Goal: Information Seeking & Learning: Check status

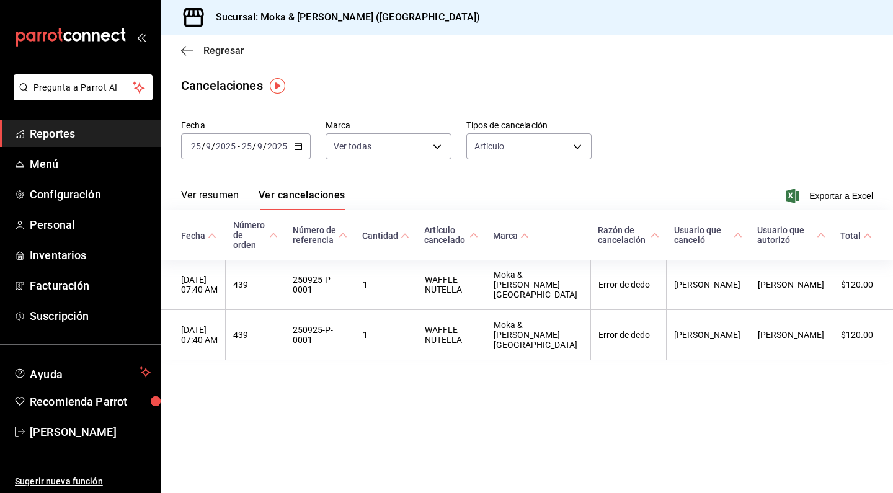
click at [190, 48] on icon "button" at bounding box center [187, 50] width 12 height 11
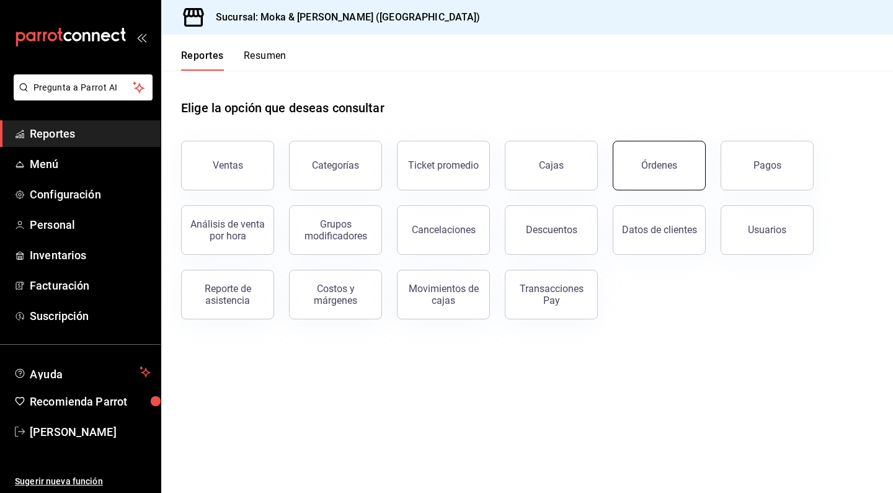
click at [683, 158] on button "Órdenes" at bounding box center [659, 166] width 93 height 50
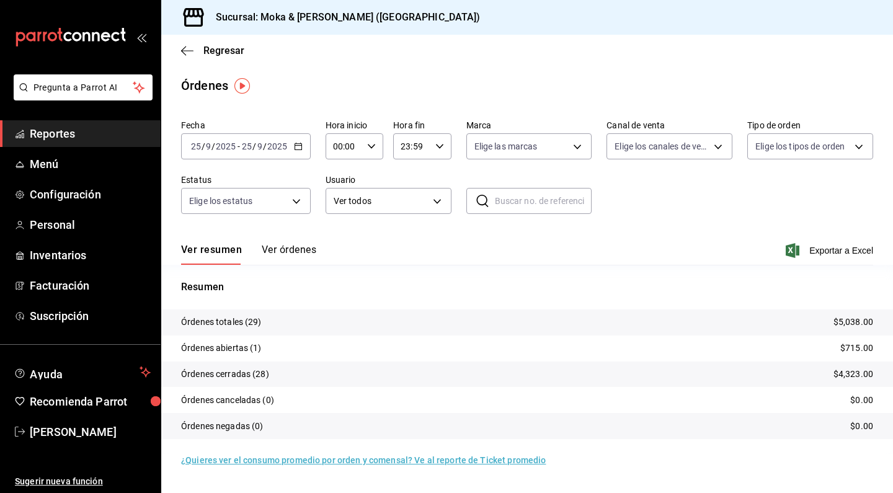
click at [277, 252] on button "Ver órdenes" at bounding box center [289, 254] width 55 height 21
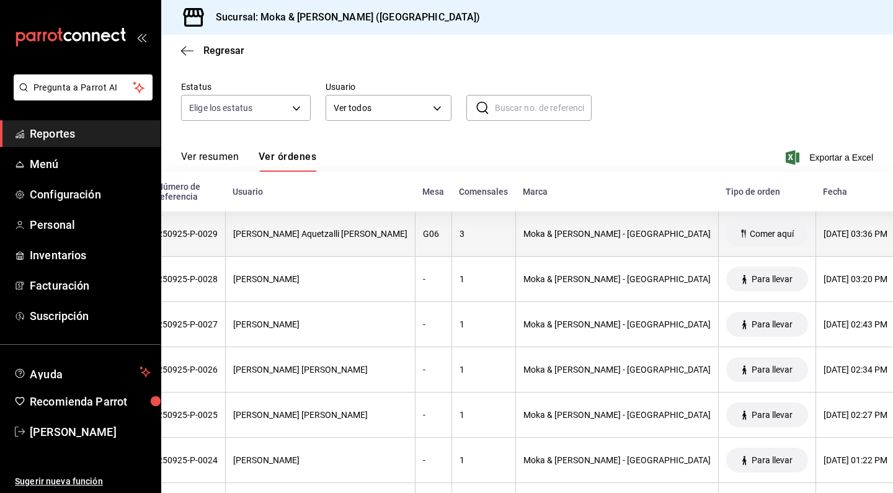
click at [298, 232] on div "[PERSON_NAME] Aquetzalli [PERSON_NAME]" at bounding box center [320, 234] width 174 height 10
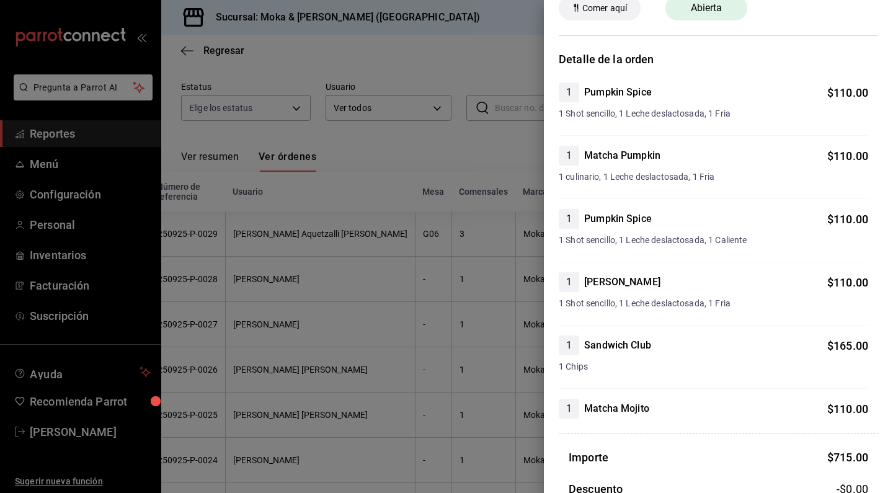
scroll to position [69, 0]
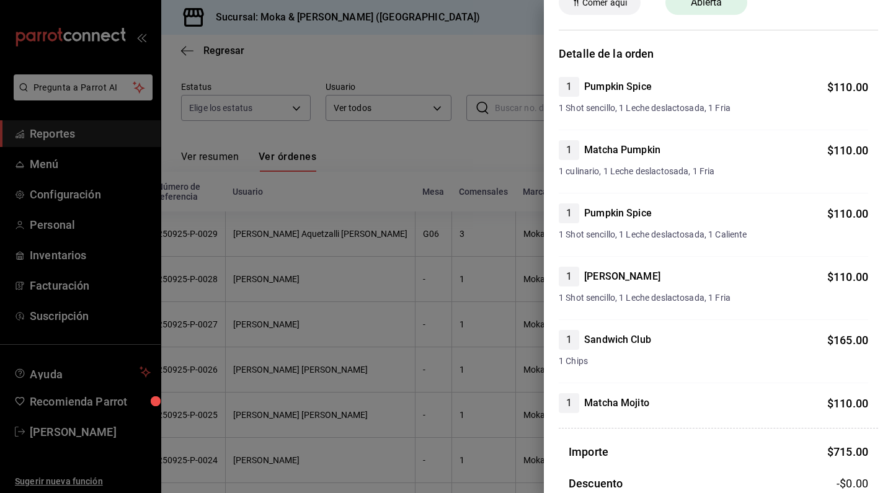
click at [505, 143] on div at bounding box center [446, 246] width 893 height 493
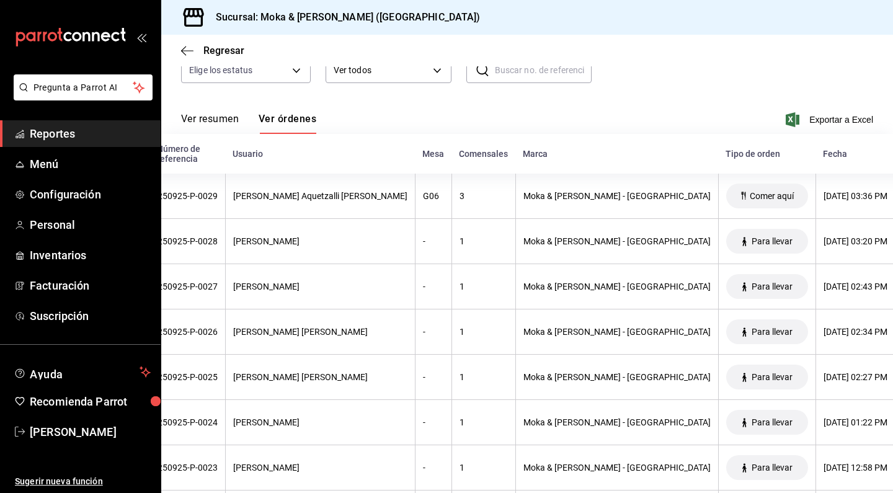
scroll to position [136, 0]
